Goal: Navigation & Orientation: Go to known website

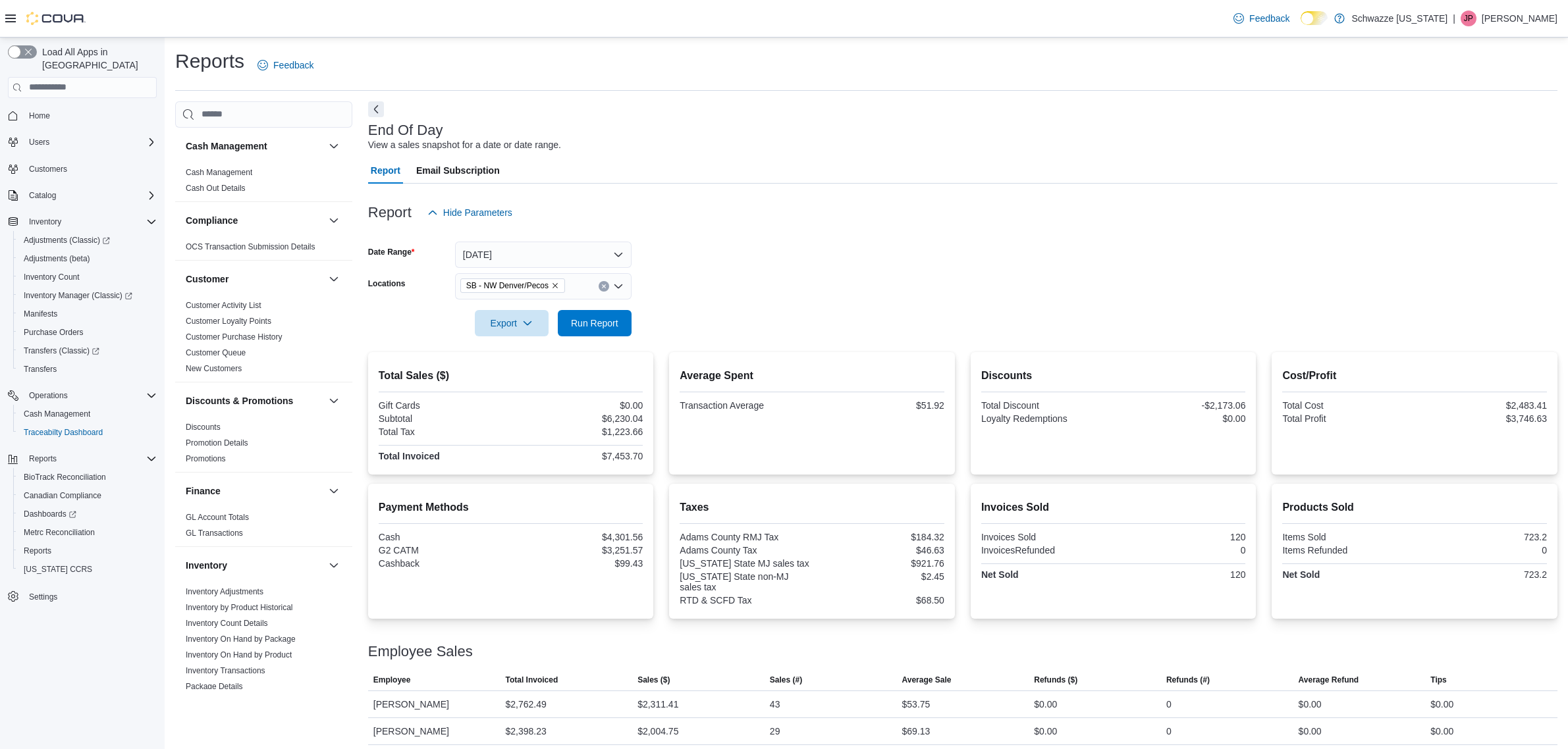
scroll to position [60, 0]
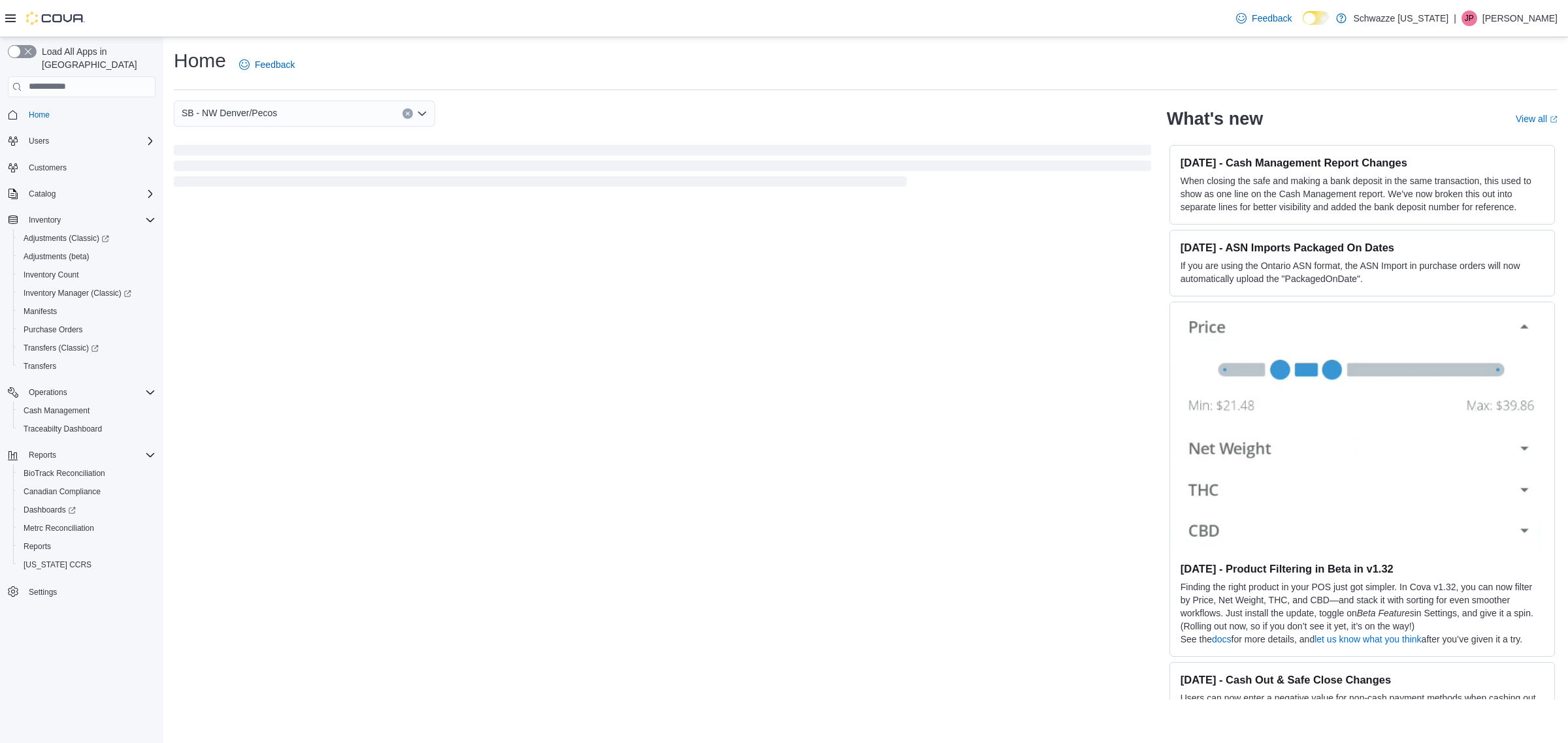
click at [1531, 18] on p "[PERSON_NAME]" at bounding box center [1520, 18] width 75 height 15
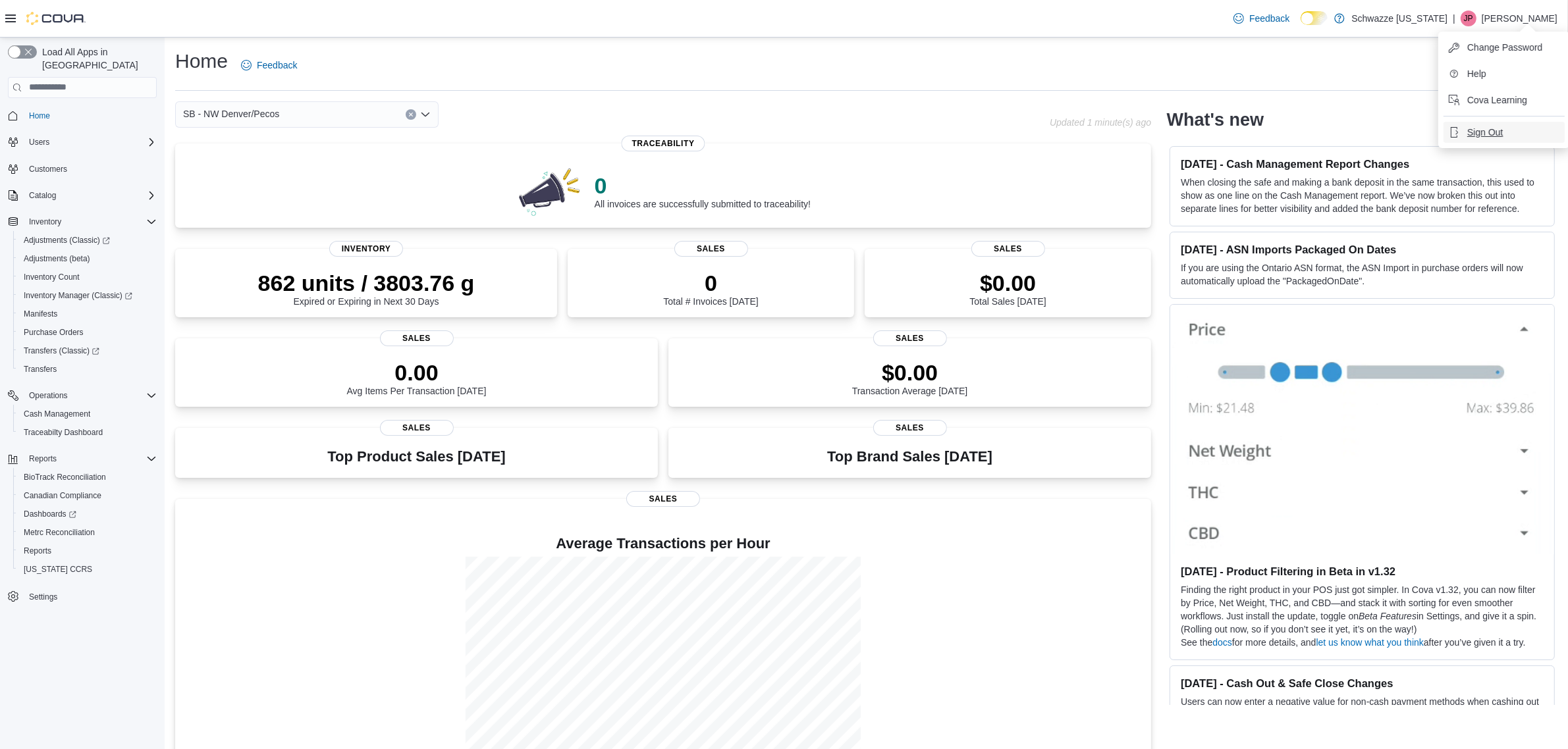
click at [1508, 129] on button "Sign Out" at bounding box center [1505, 132] width 121 height 21
